Goal: Entertainment & Leisure: Consume media (video, audio)

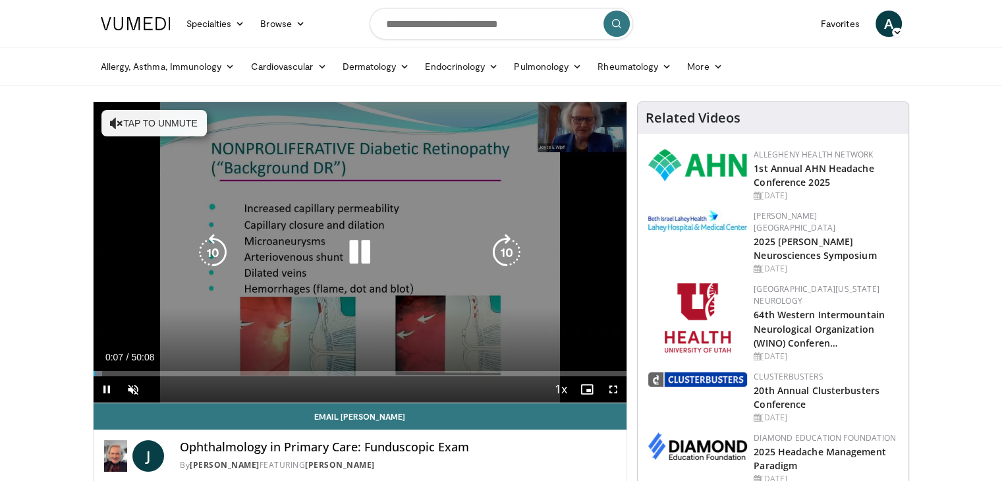
click at [356, 260] on icon "Video Player" at bounding box center [359, 252] width 37 height 37
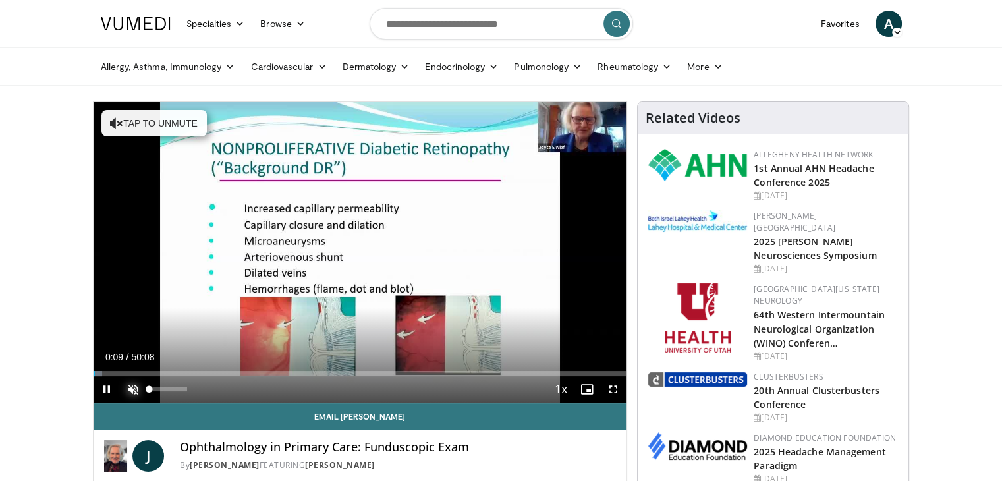
click at [126, 389] on span "Video Player" at bounding box center [133, 389] width 26 height 26
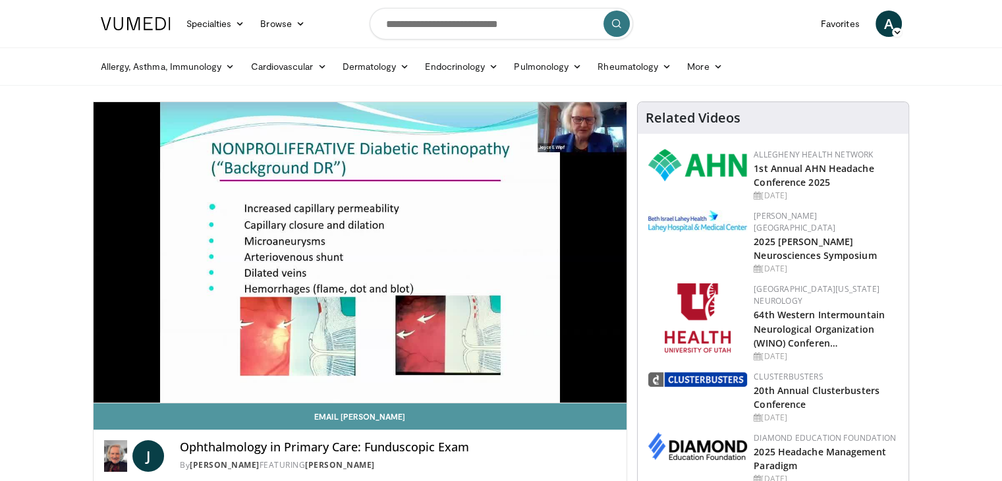
click at [607, 419] on link "Email [PERSON_NAME]" at bounding box center [360, 416] width 533 height 26
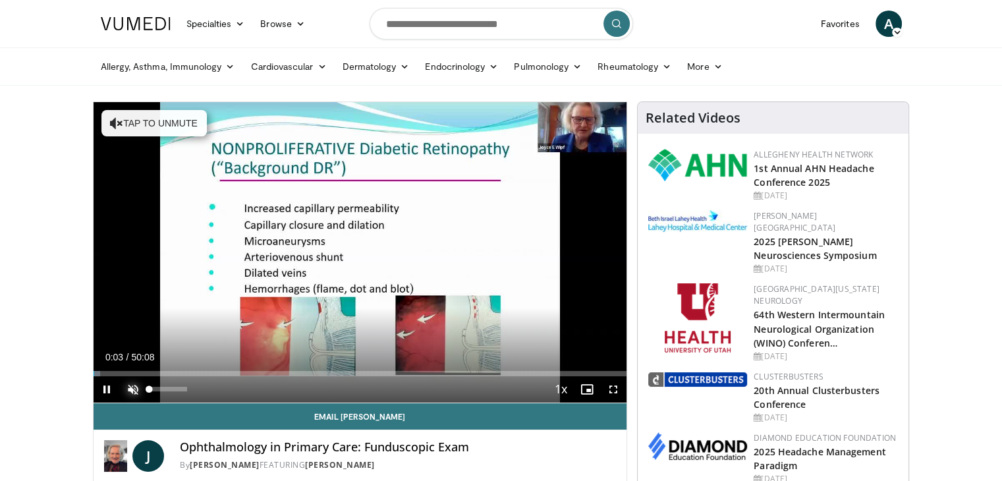
click at [136, 380] on span "Video Player" at bounding box center [133, 389] width 26 height 26
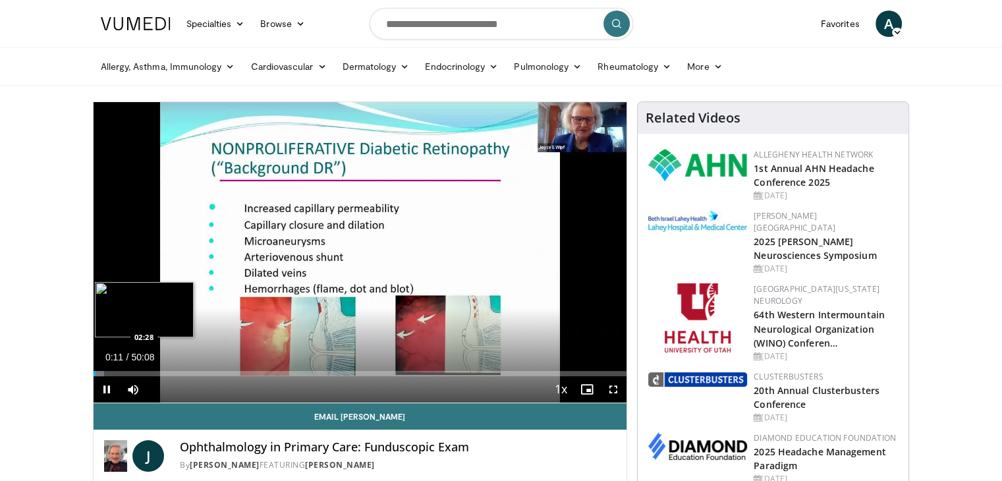
click at [119, 373] on video-js "**********" at bounding box center [360, 252] width 533 height 301
click at [124, 373] on div "Loaded : 5.93% 02:54 02:54" at bounding box center [360, 373] width 533 height 5
click at [613, 389] on span "Video Player" at bounding box center [613, 389] width 26 height 26
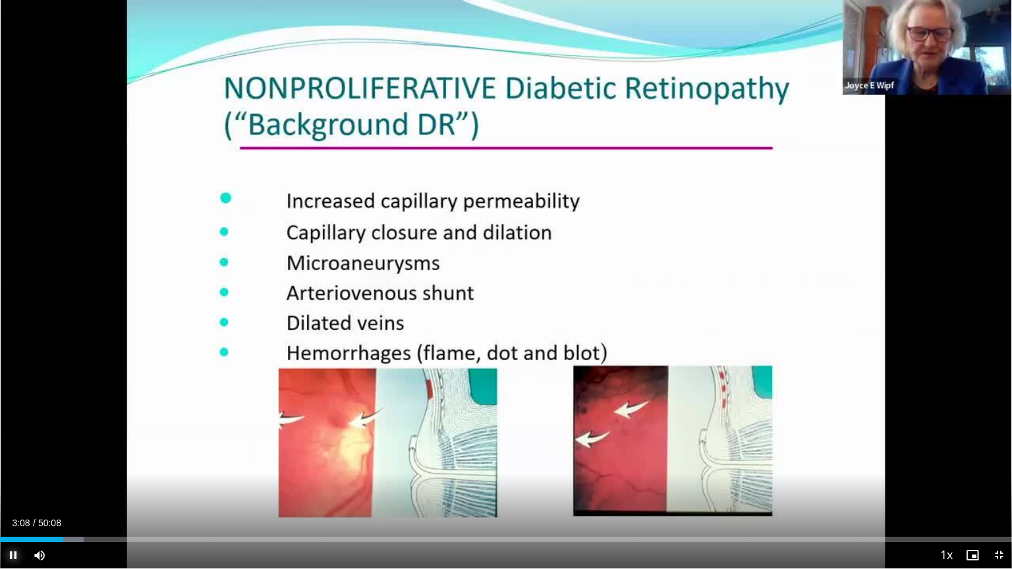
click at [14, 480] on span "Video Player" at bounding box center [13, 555] width 26 height 26
click at [14, 480] on video-js "**********" at bounding box center [506, 284] width 1012 height 569
click at [56, 480] on div "02:48" at bounding box center [32, 539] width 65 height 5
click at [16, 480] on span "Video Player" at bounding box center [13, 555] width 26 height 26
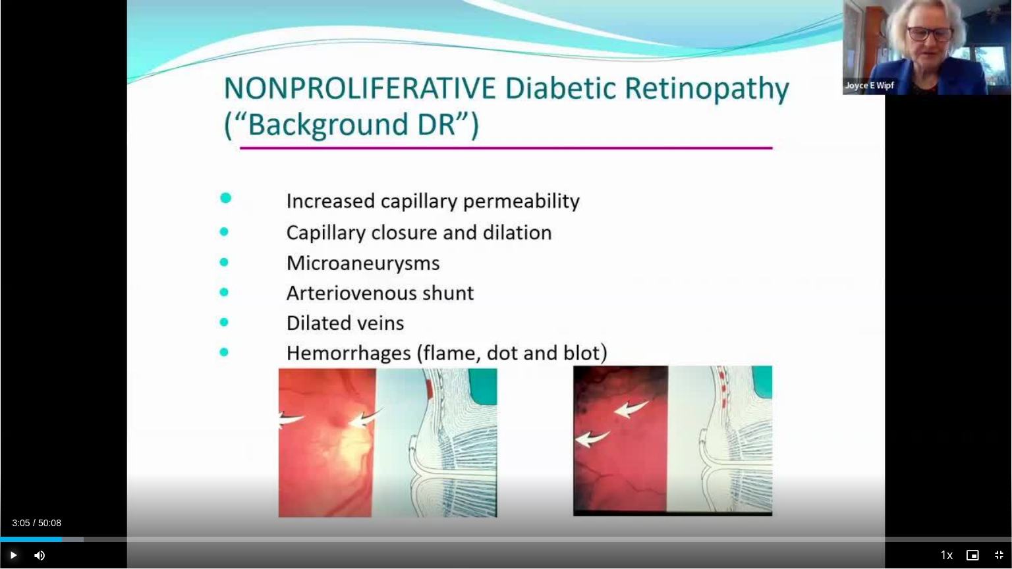
click at [10, 480] on span "Video Player" at bounding box center [13, 555] width 26 height 26
click at [11, 480] on span "Video Player" at bounding box center [13, 555] width 26 height 26
click at [5, 480] on span "Video Player" at bounding box center [13, 555] width 26 height 26
click at [16, 480] on span "Video Player" at bounding box center [13, 555] width 26 height 26
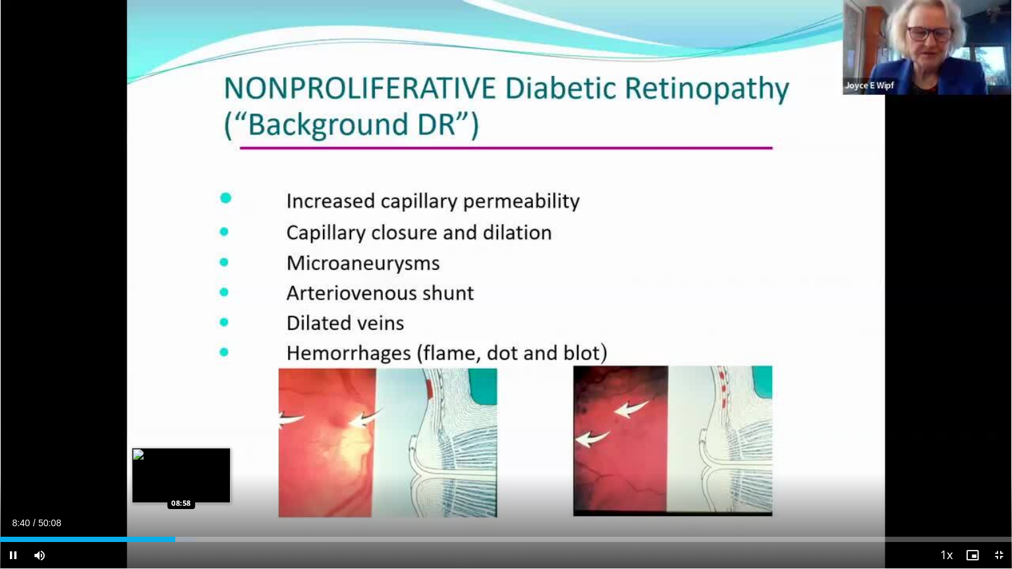
click at [181, 480] on video-js "**********" at bounding box center [506, 284] width 1012 height 569
click at [181, 480] on div "Progress Bar" at bounding box center [181, 539] width 32 height 5
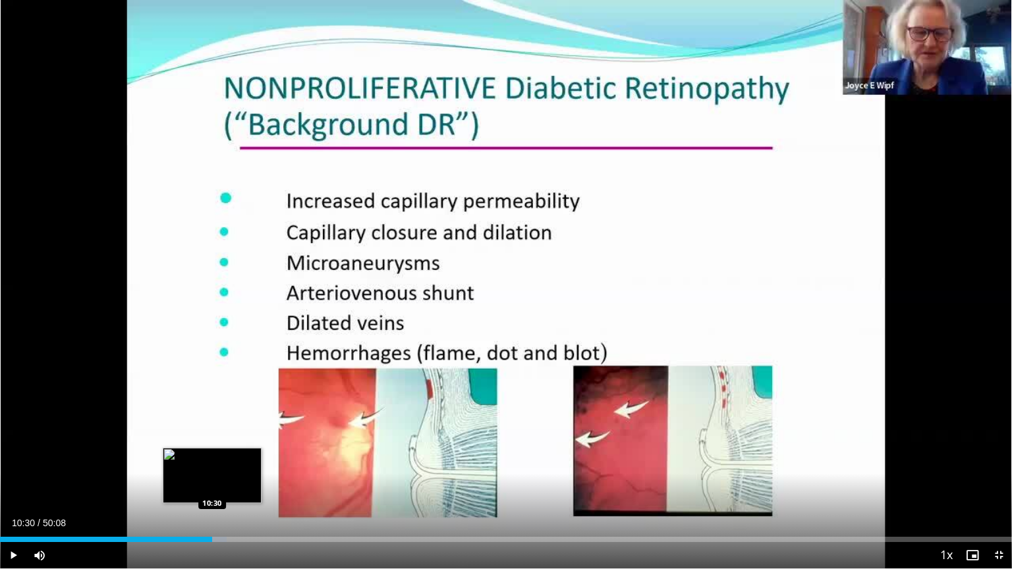
click at [211, 480] on div "Loaded : 22.42% 10:30 10:30" at bounding box center [506, 536] width 1012 height 13
click at [224, 480] on div "Progress Bar" at bounding box center [223, 539] width 32 height 5
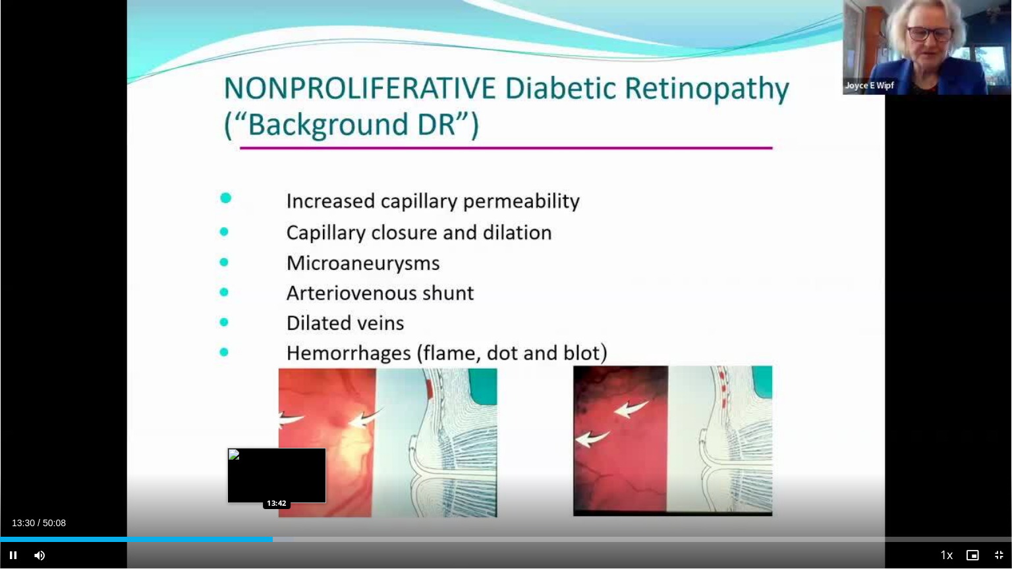
click at [277, 480] on div "Progress Bar" at bounding box center [278, 539] width 30 height 5
click at [287, 480] on div "Progress Bar" at bounding box center [289, 539] width 22 height 5
click at [298, 480] on div "Loaded : 30.91% 14:47 14:47" at bounding box center [506, 539] width 1012 height 5
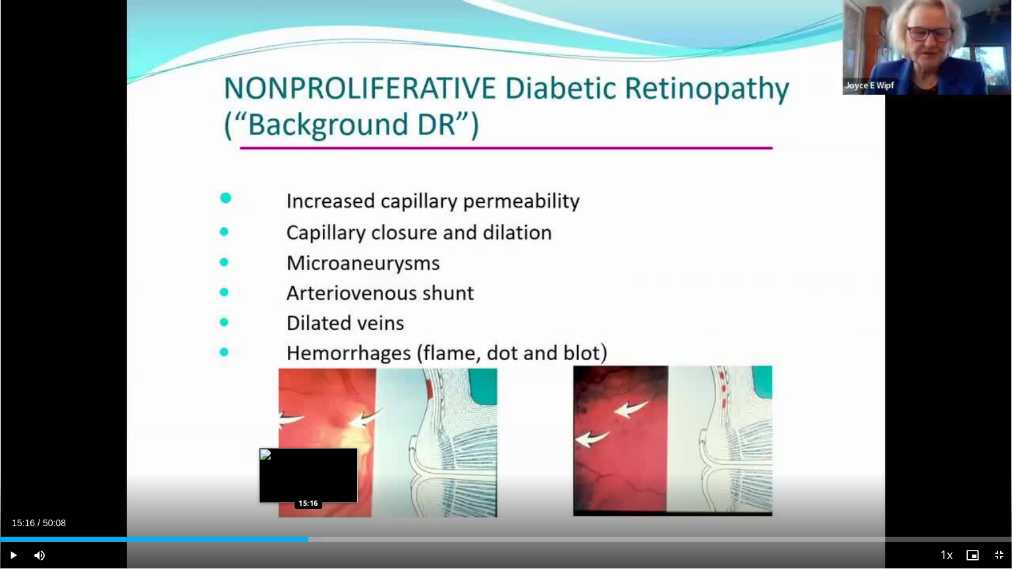
click at [308, 480] on div "Progress Bar" at bounding box center [306, 539] width 33 height 5
click at [324, 480] on div "Progress Bar" at bounding box center [318, 539] width 30 height 5
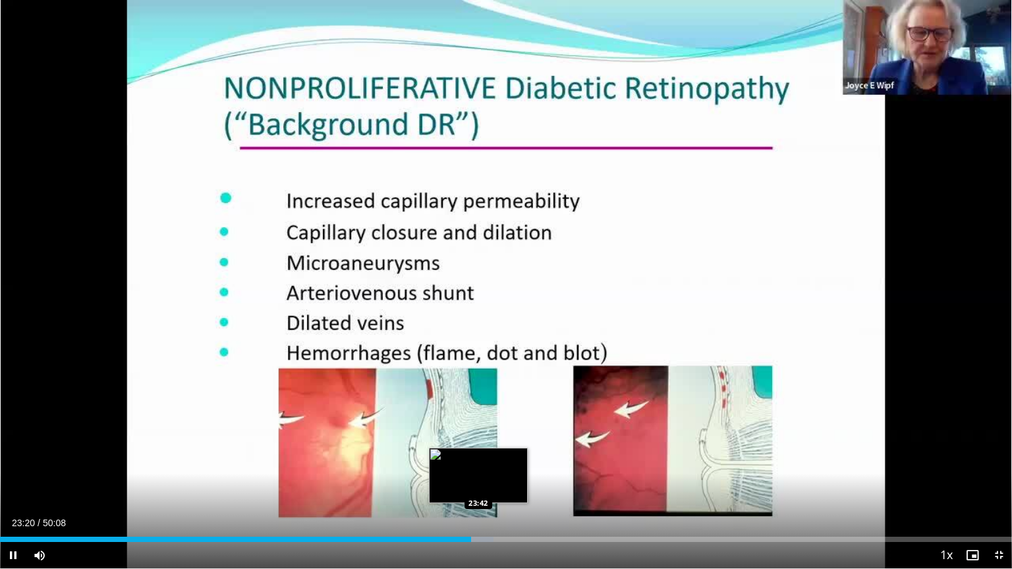
click at [477, 480] on div "Progress Bar" at bounding box center [477, 539] width 32 height 5
click at [486, 480] on div "Loaded : 49.52% 24:05 24:05" at bounding box center [506, 536] width 1012 height 13
click at [495, 480] on div "Loaded : 50.18% 24:35 24:33" at bounding box center [506, 539] width 1012 height 5
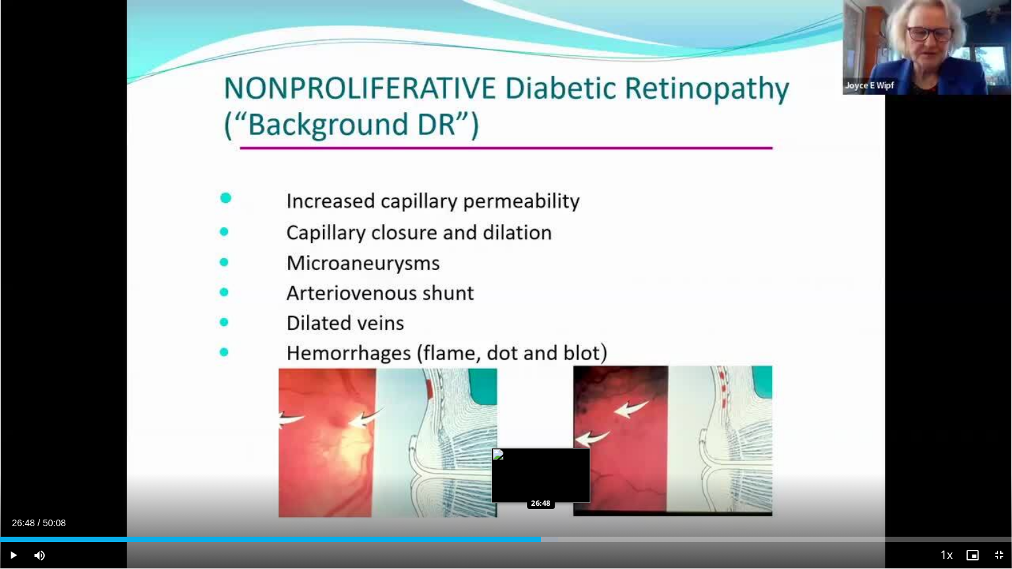
click at [540, 480] on div "Loaded : 55.17% 26:38 26:48" at bounding box center [506, 539] width 1012 height 5
click at [548, 480] on div "Loaded : 55.71% 26:51 27:09" at bounding box center [506, 539] width 1012 height 5
click at [553, 480] on div "Progress Bar" at bounding box center [555, 539] width 32 height 5
click at [558, 480] on div "Progress Bar" at bounding box center [561, 539] width 32 height 5
click at [562, 480] on div "Progress Bar" at bounding box center [565, 539] width 32 height 5
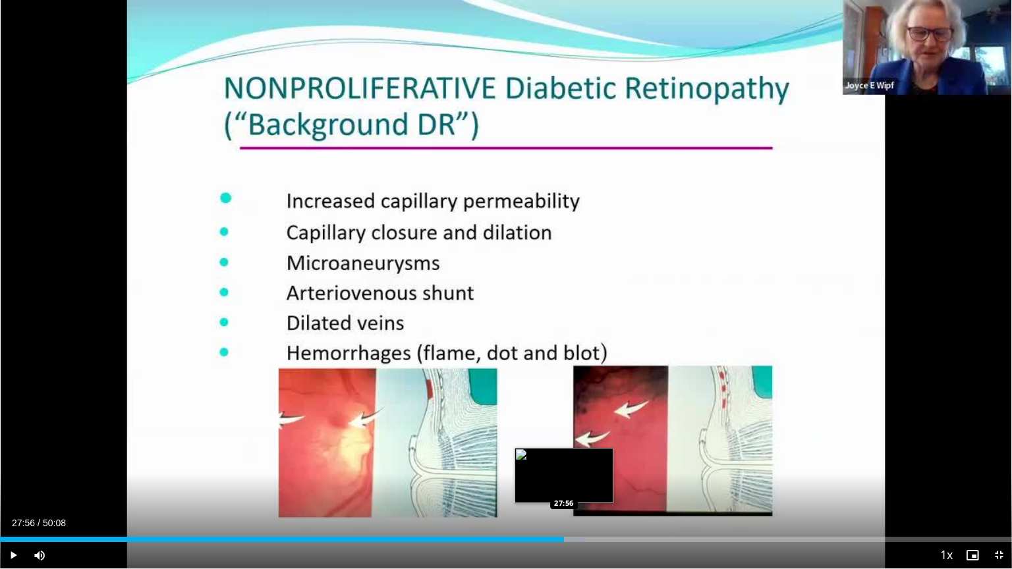
click at [564, 480] on div "Progress Bar" at bounding box center [569, 539] width 32 height 5
click at [577, 480] on div "Progress Bar" at bounding box center [580, 539] width 32 height 5
click at [582, 480] on div "Progress Bar" at bounding box center [583, 539] width 31 height 5
click at [589, 480] on div "Progress Bar" at bounding box center [588, 539] width 31 height 5
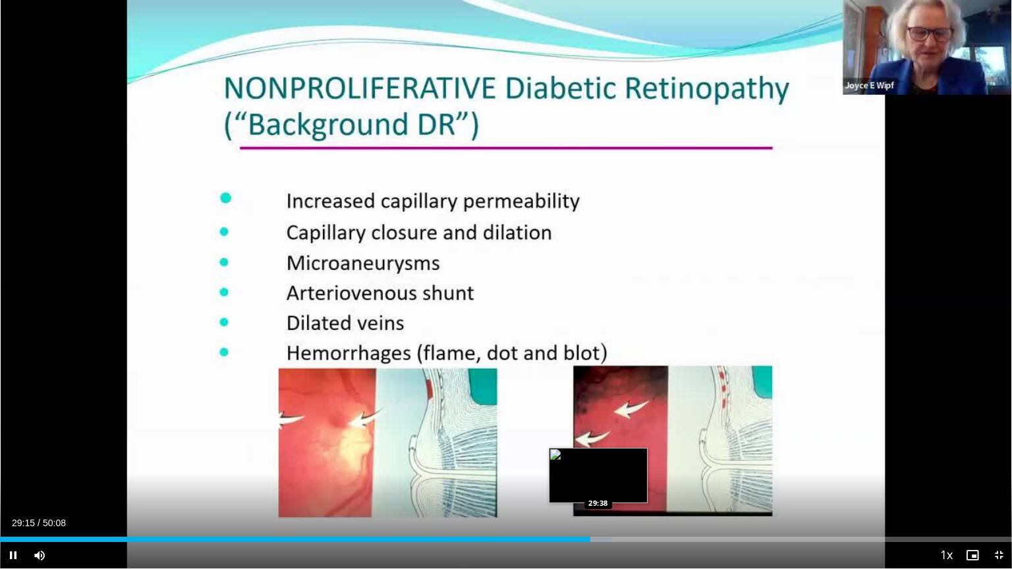
click at [598, 480] on div "Progress Bar" at bounding box center [596, 539] width 32 height 5
click at [603, 480] on div "Progress Bar" at bounding box center [604, 539] width 31 height 5
click at [609, 480] on div "Loaded : 61.82% 30:13 30:13" at bounding box center [506, 539] width 1012 height 5
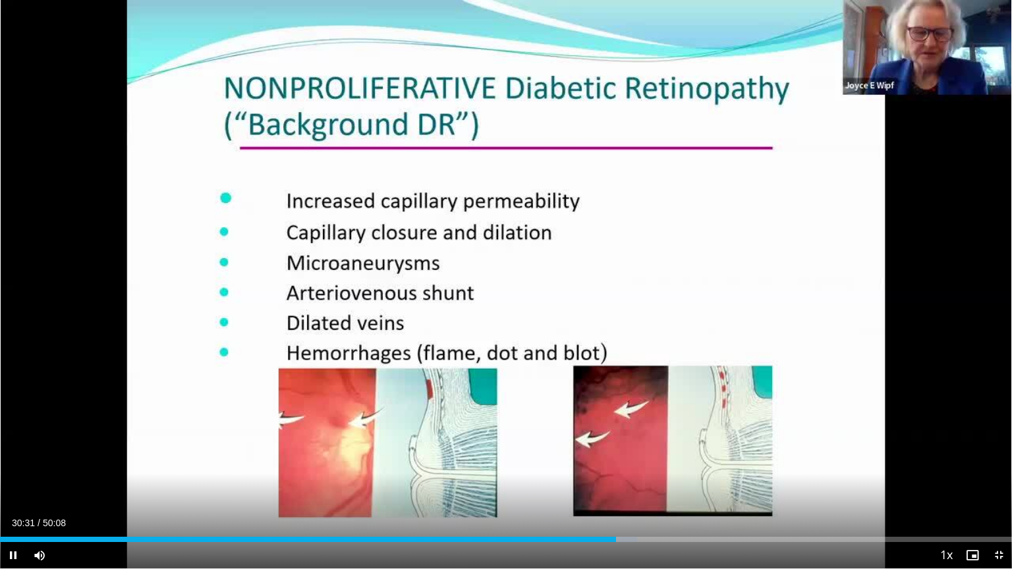
click at [0, 99] on div "10 seconds Tap to unmute" at bounding box center [506, 284] width 1012 height 568
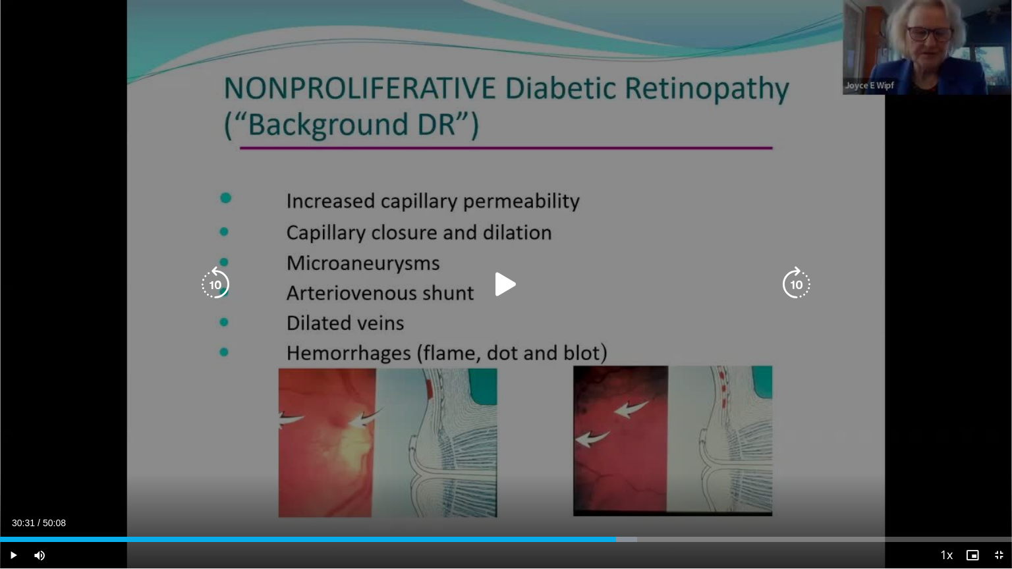
click at [508, 282] on icon "Video Player" at bounding box center [505, 284] width 37 height 37
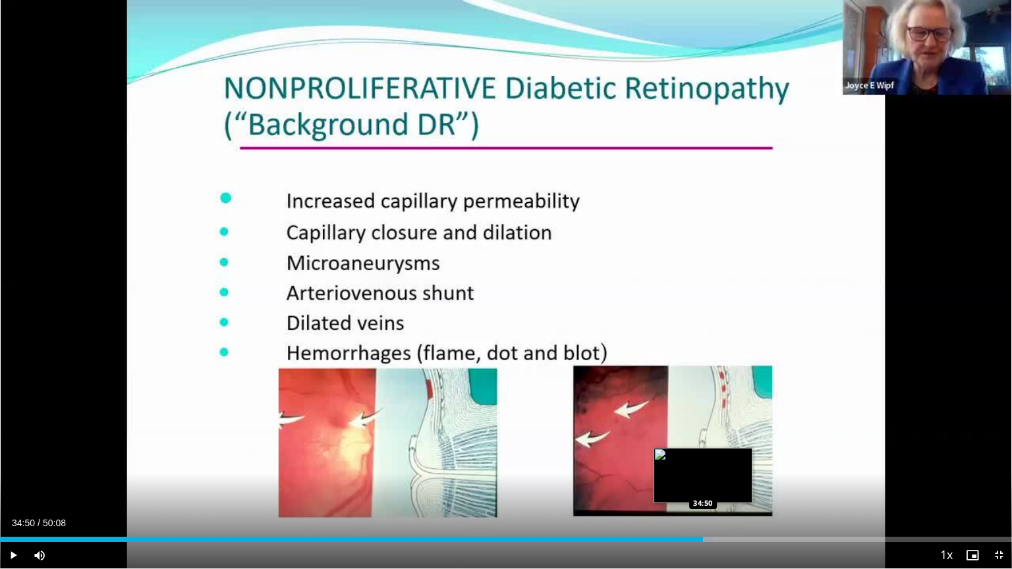
click at [703, 480] on div "Progress Bar" at bounding box center [696, 539] width 32 height 5
click at [711, 480] on div "Progress Bar" at bounding box center [709, 539] width 30 height 5
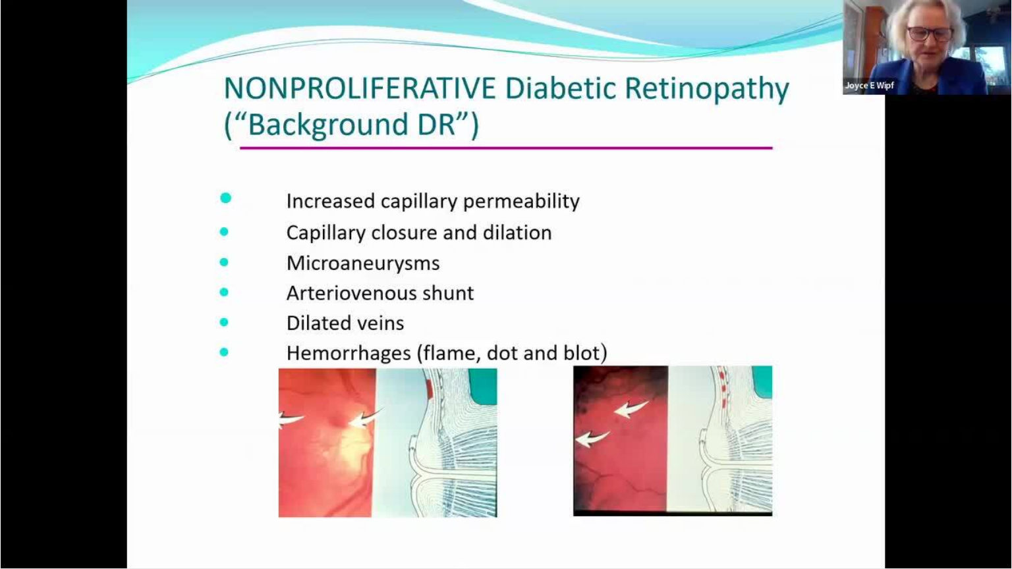
click at [717, 480] on video-js "**********" at bounding box center [506, 284] width 1012 height 569
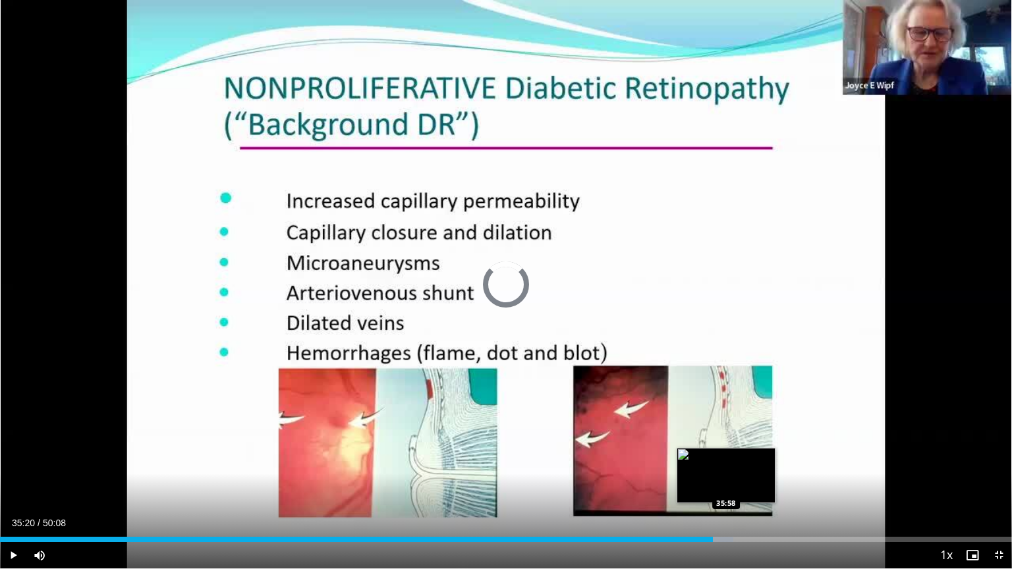
click at [726, 480] on div "Loaded : 72.45% 35:20 35:58" at bounding box center [506, 536] width 1012 height 13
click at [740, 480] on div "Loaded : 74.11% 36:02 36:41" at bounding box center [506, 539] width 1012 height 5
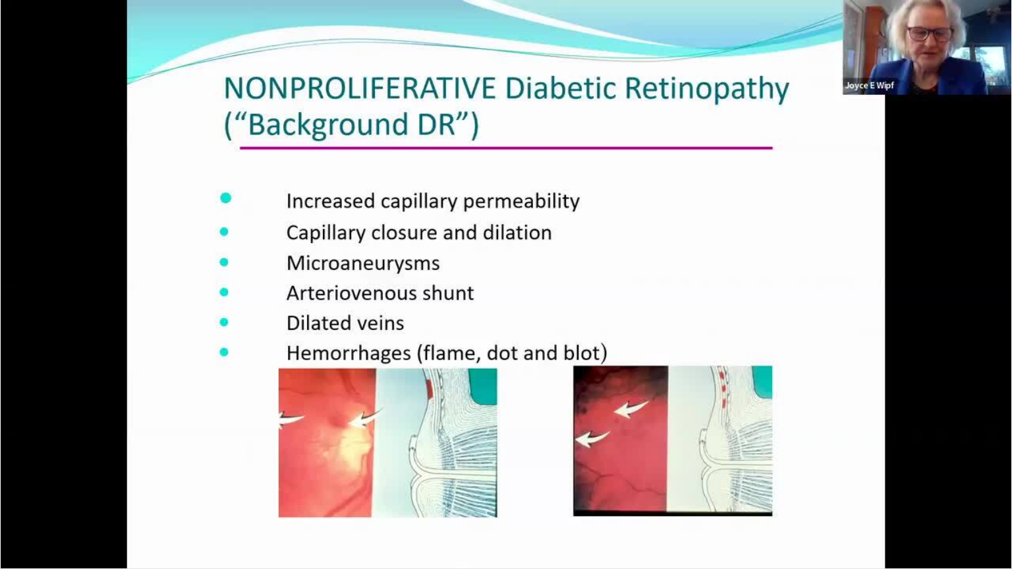
click at [753, 480] on video-js "**********" at bounding box center [506, 284] width 1012 height 569
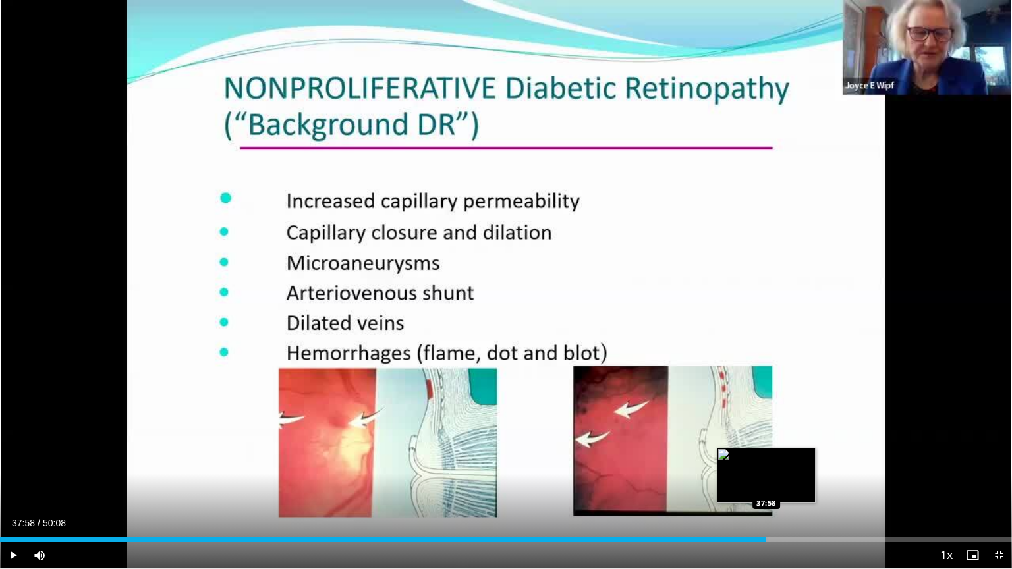
click at [766, 480] on div "Loaded : 75.83% 37:58 37:58" at bounding box center [506, 536] width 1012 height 13
click at [773, 480] on div "Progress Bar" at bounding box center [773, 539] width 33 height 5
click at [784, 480] on div "Progress Bar" at bounding box center [780, 539] width 33 height 5
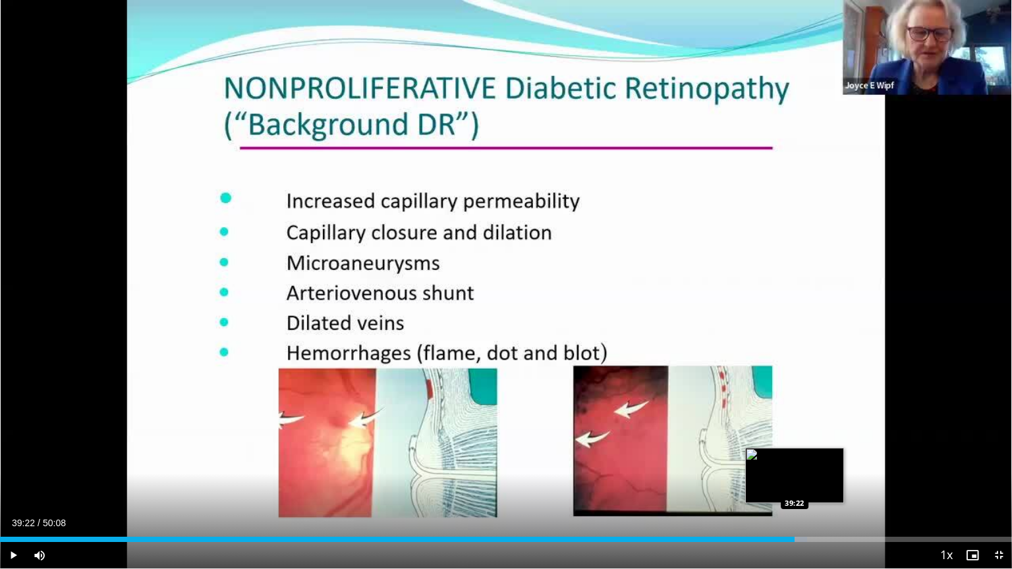
click at [794, 480] on div "Progress Bar" at bounding box center [795, 539] width 22 height 5
click at [804, 480] on div "Loaded : 80.76% 39:49 39:49" at bounding box center [506, 539] width 1012 height 5
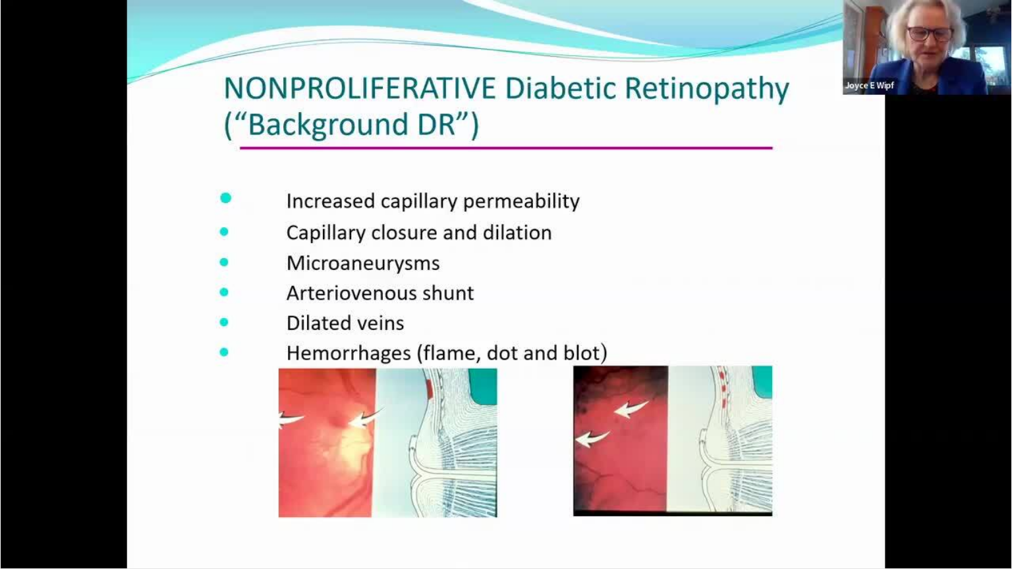
click at [809, 480] on video-js "**********" at bounding box center [506, 284] width 1012 height 569
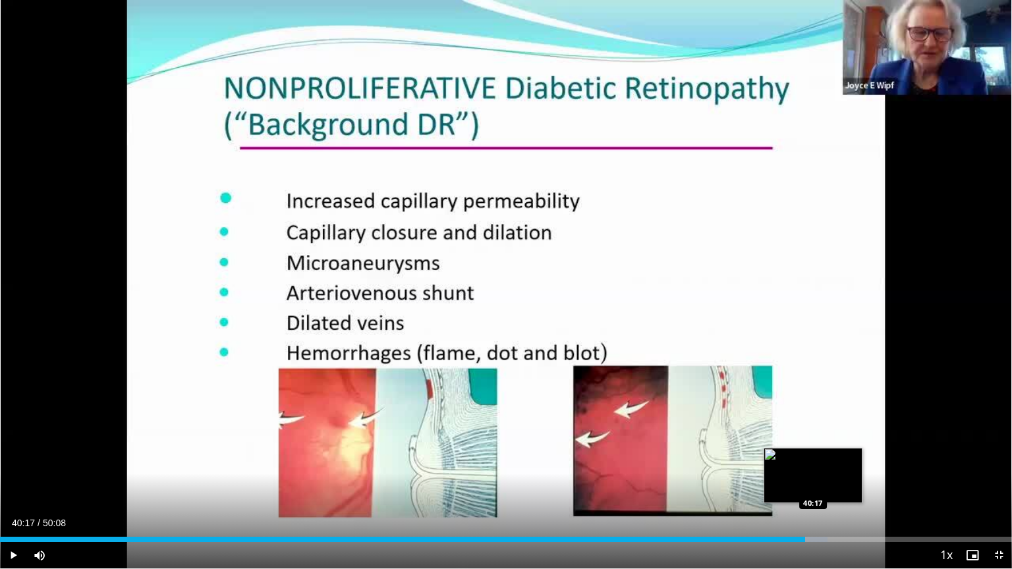
click at [812, 480] on div "Progress Bar" at bounding box center [810, 539] width 33 height 5
click at [823, 480] on div "Progress Bar" at bounding box center [820, 539] width 33 height 5
click at [830, 480] on div "Progress Bar" at bounding box center [830, 539] width 33 height 5
click at [838, 480] on div "Loaded : 84.40% 41:33 41:31" at bounding box center [506, 539] width 1012 height 5
click at [843, 480] on div "Progress Bar" at bounding box center [845, 539] width 32 height 5
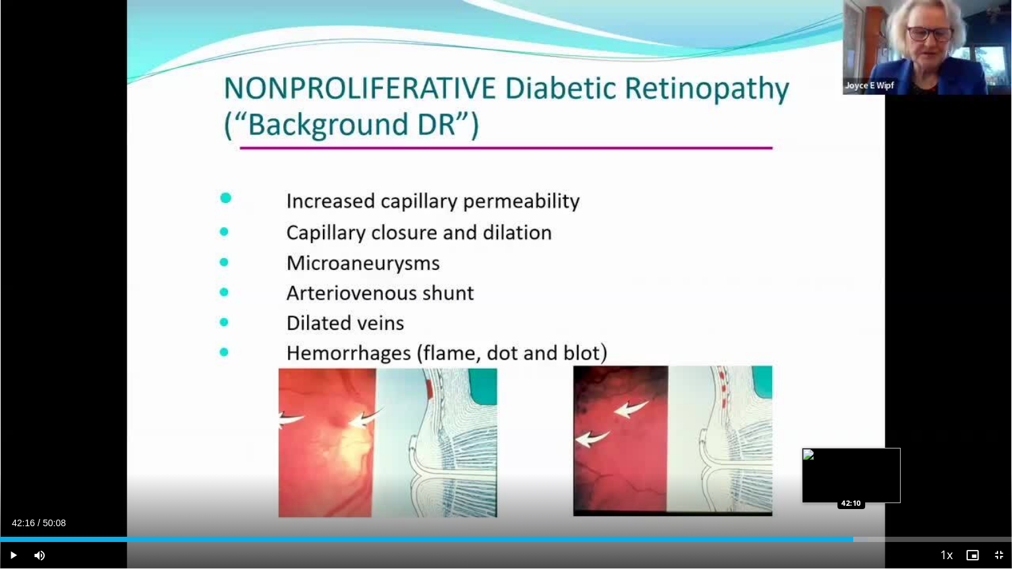
click at [853, 480] on div "Loaded : 85.72% 42:16 42:10" at bounding box center [506, 536] width 1012 height 13
click at [868, 480] on div "Progress Bar" at bounding box center [874, 539] width 32 height 5
click at [875, 480] on video-js "**********" at bounding box center [506, 284] width 1012 height 569
click at [882, 480] on div "Loaded : 88.35% 43:43 43:43" at bounding box center [506, 536] width 1012 height 13
click at [886, 480] on div "Loaded : 89.34% 43:56 43:56" at bounding box center [506, 539] width 1012 height 5
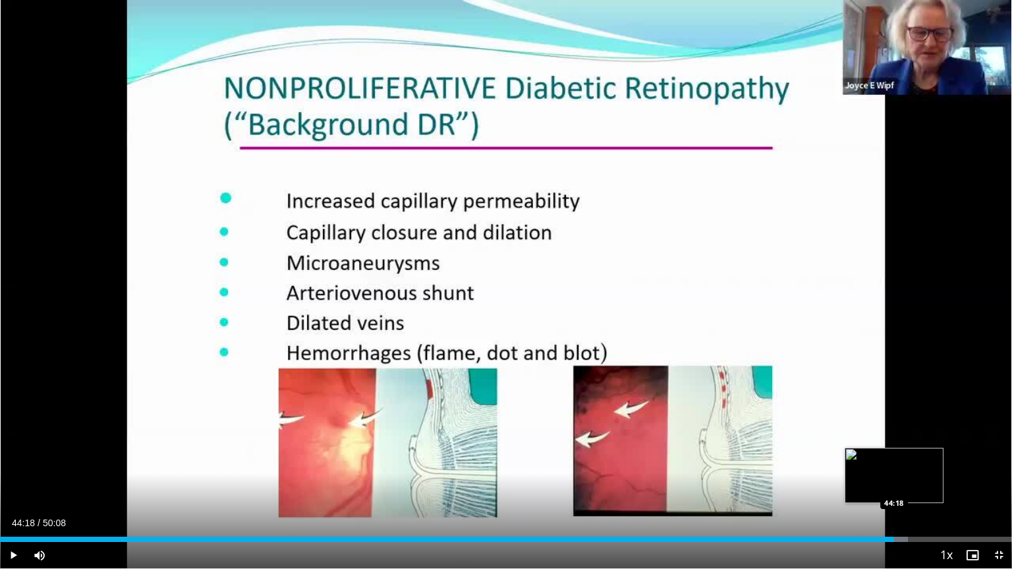
click at [894, 480] on div "Progress Bar" at bounding box center [892, 539] width 31 height 5
click at [900, 480] on div "Progress Bar" at bounding box center [901, 539] width 32 height 5
click at [906, 480] on div "Progress Bar" at bounding box center [908, 539] width 32 height 5
click at [917, 480] on div "Progress Bar" at bounding box center [914, 539] width 32 height 5
click at [917, 480] on div "45:29" at bounding box center [458, 539] width 917 height 5
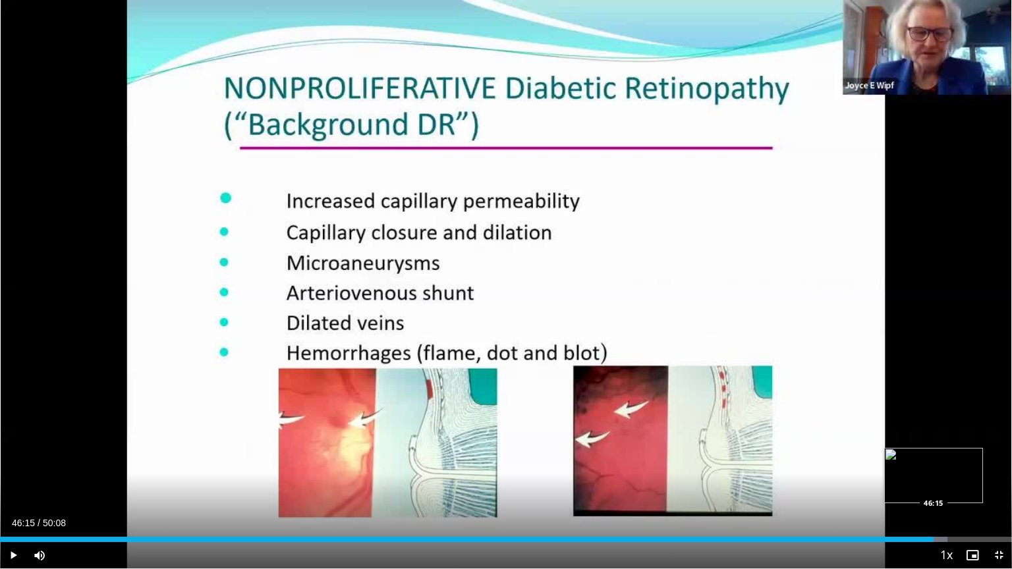
click at [933, 480] on div "Loaded : 93.63% 46:15 46:15" at bounding box center [506, 539] width 1012 height 5
click at [943, 480] on div "Progress Bar" at bounding box center [941, 539] width 32 height 5
click at [952, 480] on div "Progress Bar" at bounding box center [955, 539] width 32 height 5
click at [963, 480] on div "Progress Bar" at bounding box center [957, 539] width 31 height 5
click at [968, 480] on div "Progress Bar" at bounding box center [970, 539] width 32 height 5
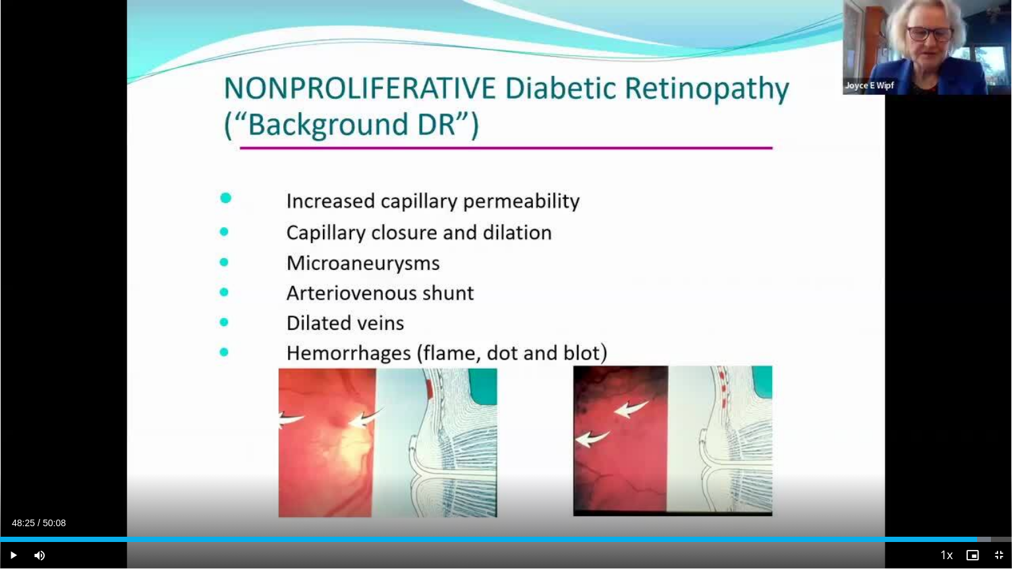
click at [977, 480] on div "Progress Bar" at bounding box center [979, 539] width 24 height 5
click at [985, 480] on div "Progress Bar" at bounding box center [985, 539] width 32 height 5
click at [991, 480] on div "Progress Bar" at bounding box center [990, 539] width 30 height 5
click at [996, 480] on div "Loaded : 100.00% 49:23 49:21" at bounding box center [506, 539] width 1012 height 5
click at [1001, 480] on div "Loaded : 100.00% 49:55 49:53" at bounding box center [506, 539] width 1012 height 5
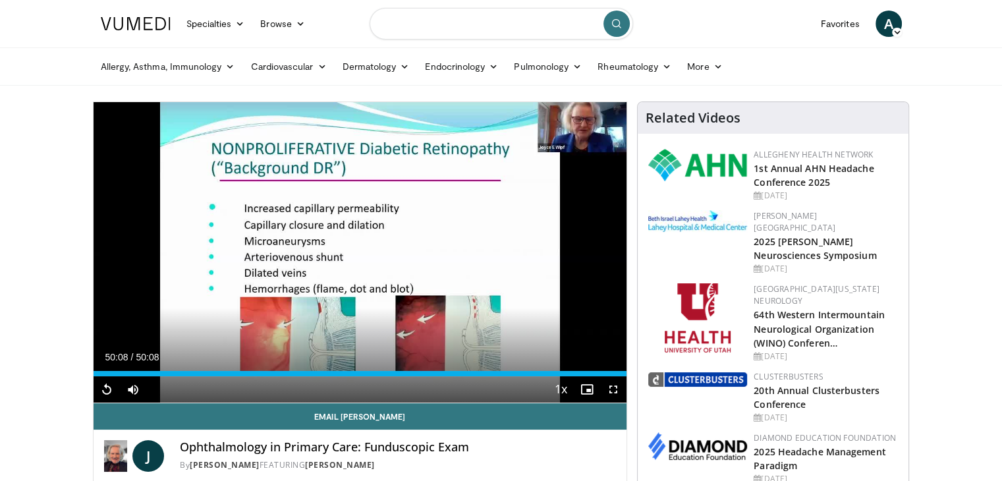
click at [549, 11] on input "Search topics, interventions" at bounding box center [500, 24] width 263 height 32
